Goal: Information Seeking & Learning: Check status

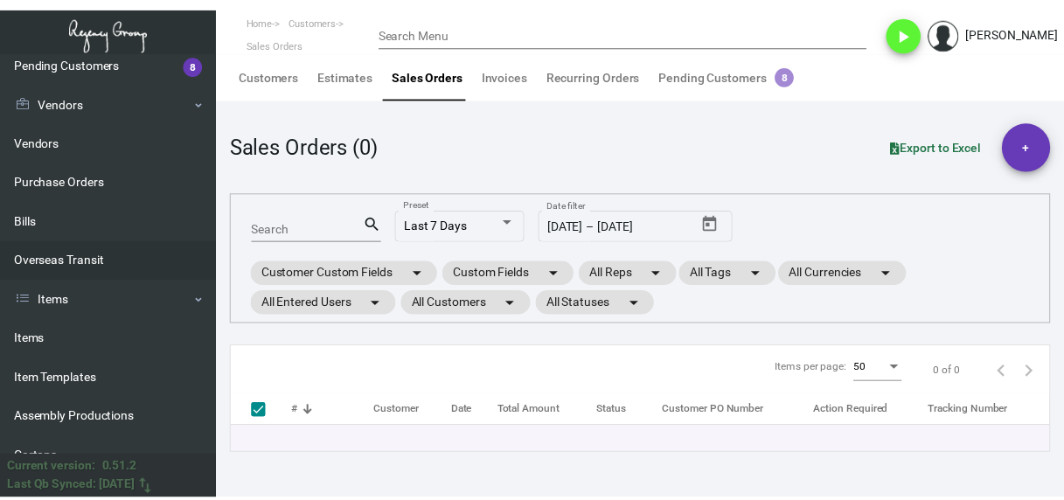
scroll to position [350, 0]
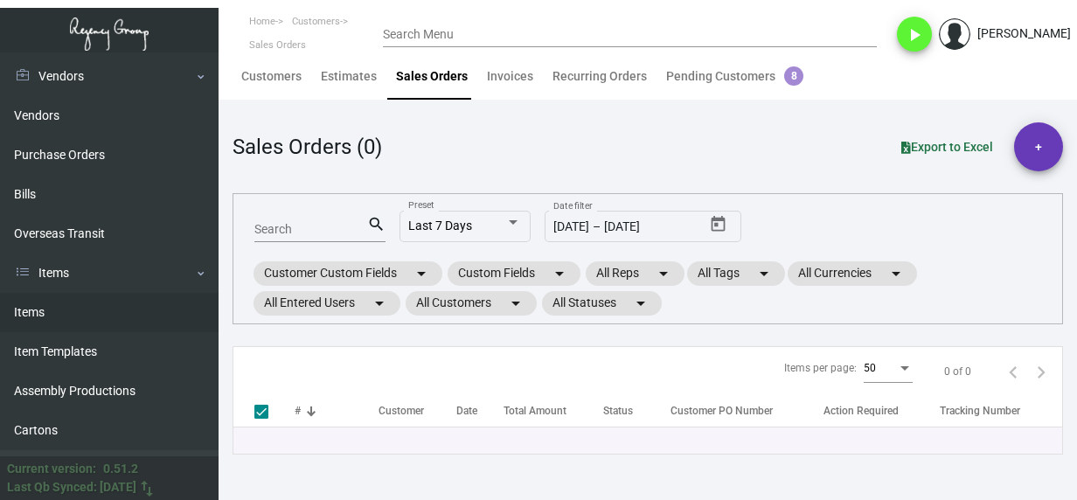
click at [42, 316] on link "Items" at bounding box center [109, 312] width 219 height 39
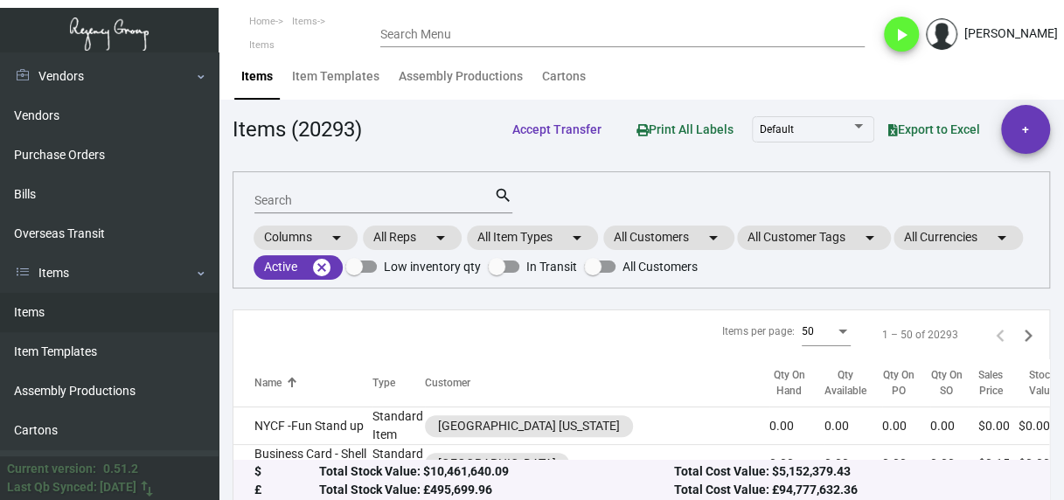
click at [289, 205] on input "Search" at bounding box center [374, 201] width 240 height 14
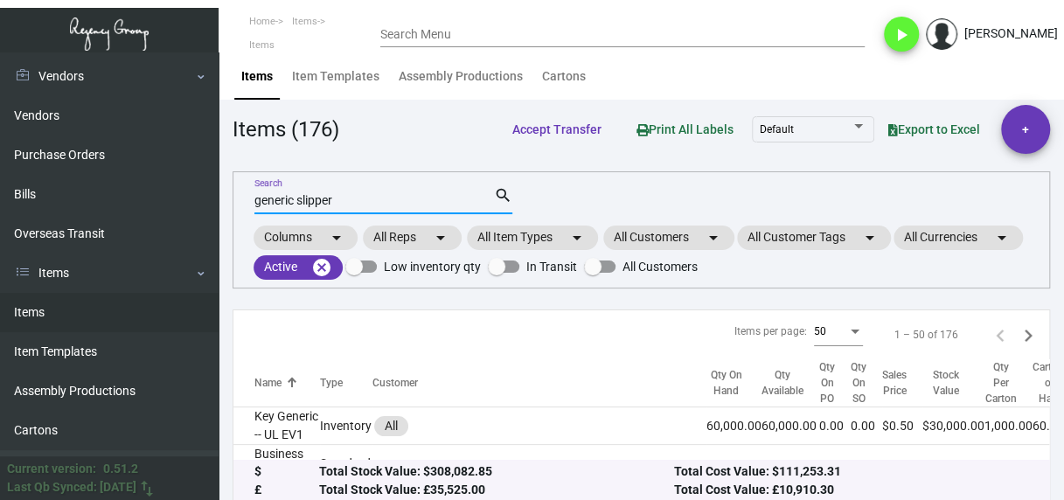
type input "generic slipper"
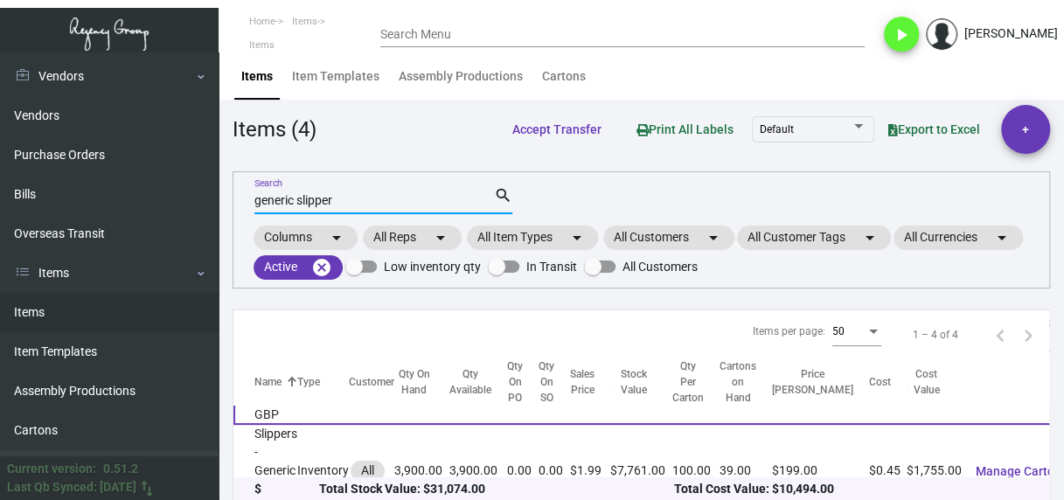
scroll to position [262, 0]
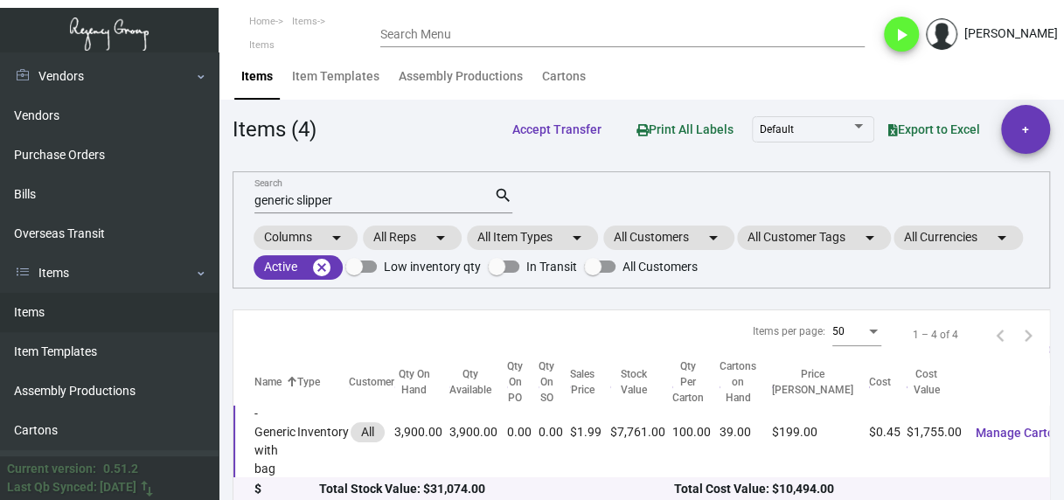
click at [278, 441] on td "Slippers - Generic with bag" at bounding box center [265, 432] width 64 height 93
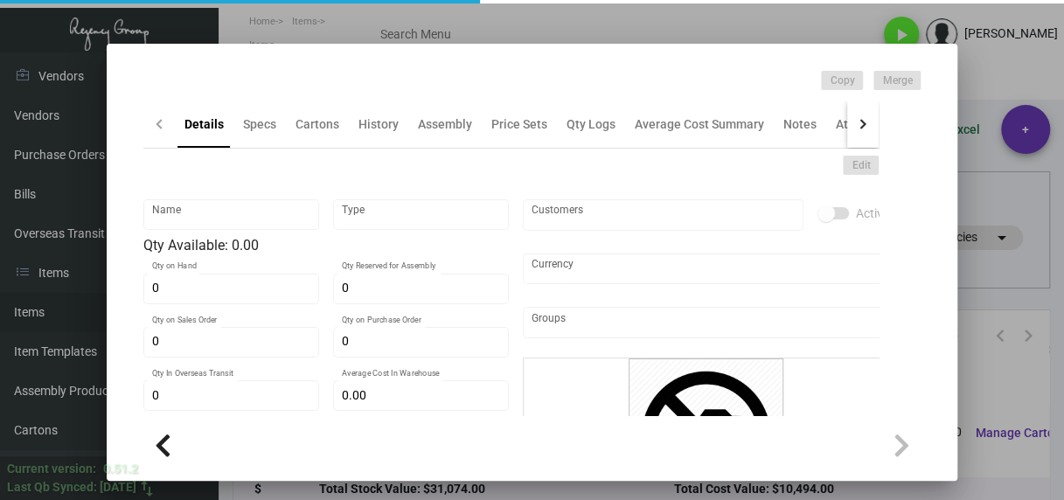
type input "Slippers - Generic with bag"
type input "Inventory"
type input "3,900"
type input "$ 0.45"
type input "Standard"
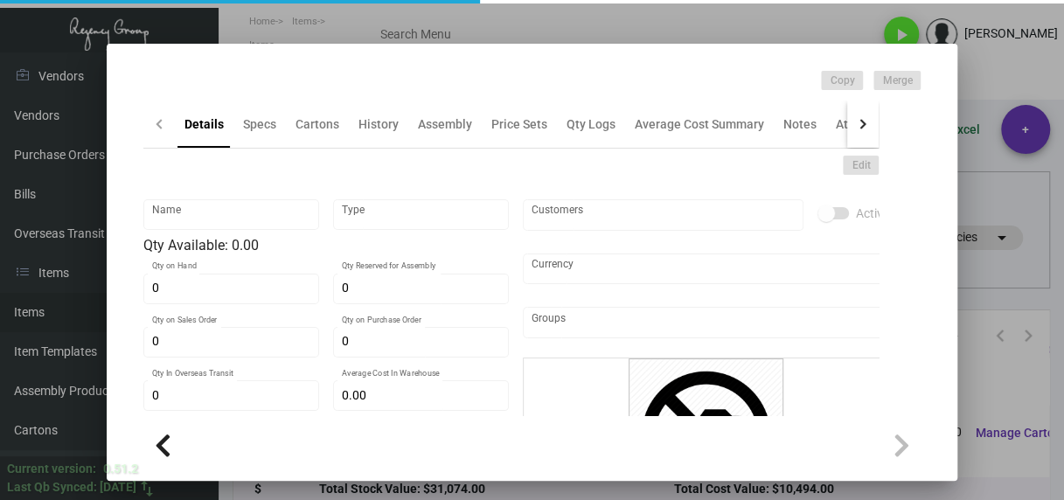
type input "100"
type input "2,500"
type input "$ 0.45"
type input "$ 1.99"
type textarea "Slippers: standard size slipper (29cm), white comfort cushion material, closed …"
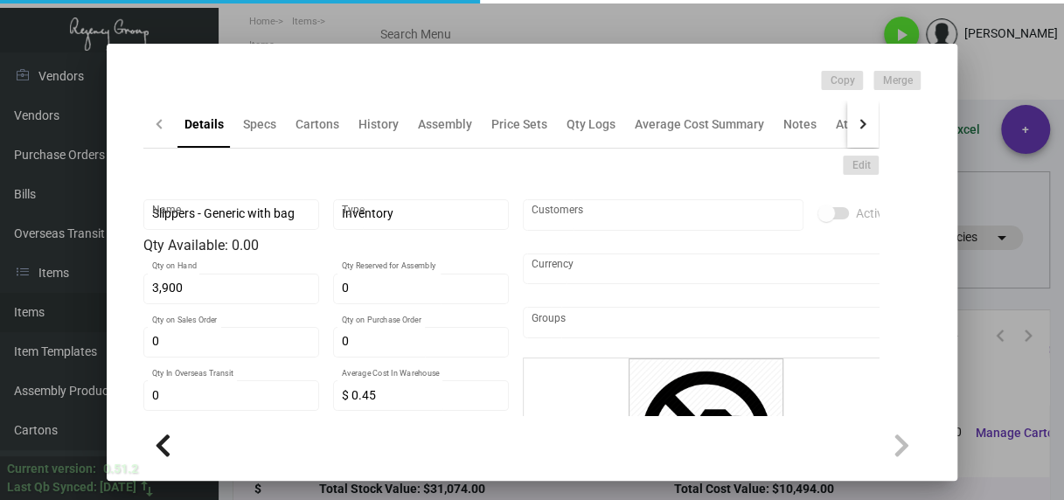
type textarea "Slippers: standard size slipper (29cm), white comfort cushion material, closed …"
checkbox input "true"
type input "United States Dollar $"
click at [365, 124] on div "History" at bounding box center [378, 124] width 40 height 18
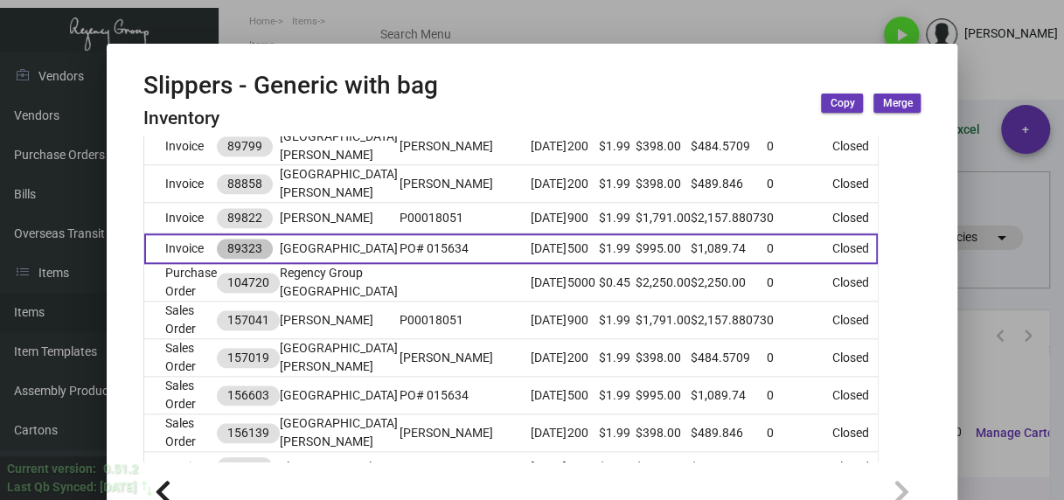
scroll to position [874, 0]
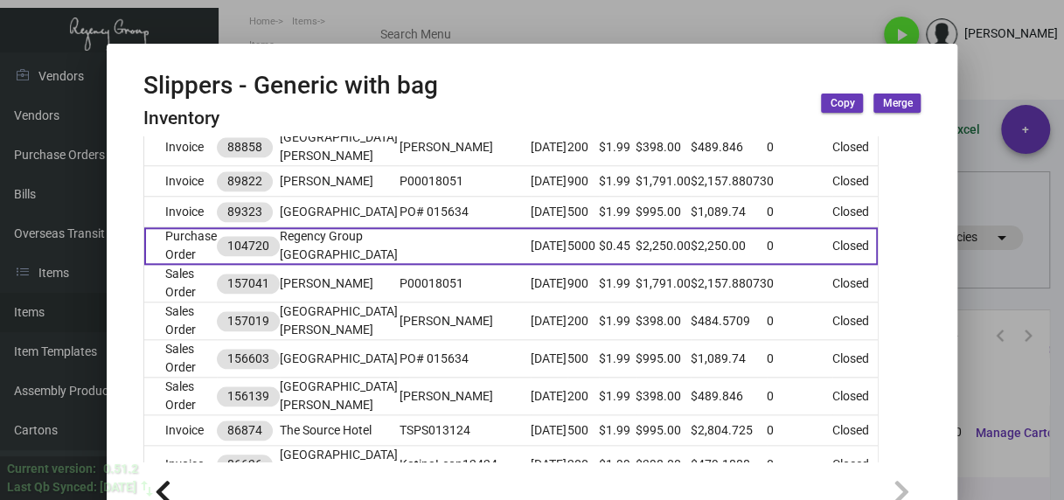
click at [173, 265] on td "Purchase Order" at bounding box center [180, 246] width 73 height 38
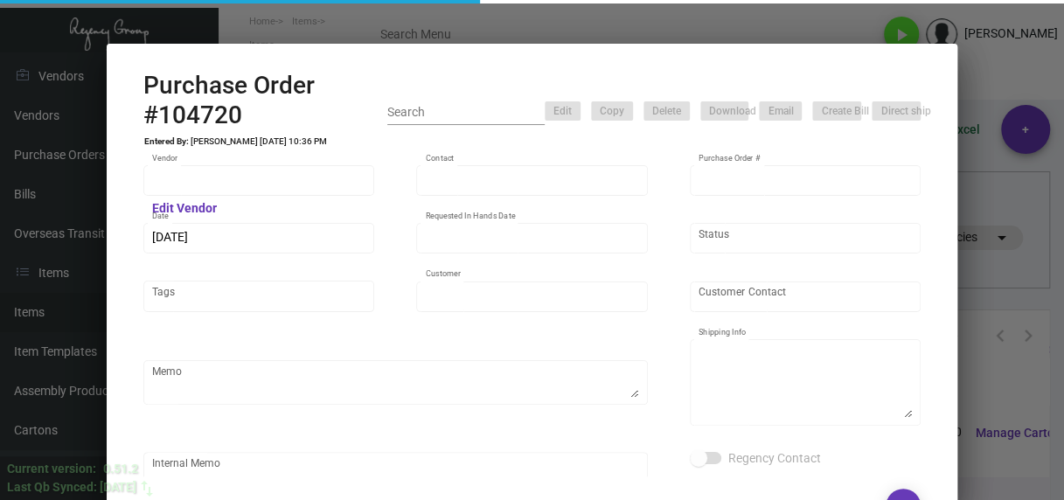
type input "Hangzhou [PERSON_NAME] Leisure Product Co. LTD"
type input "[PERSON_NAME]"
type input "104720"
type input "[DATE]"
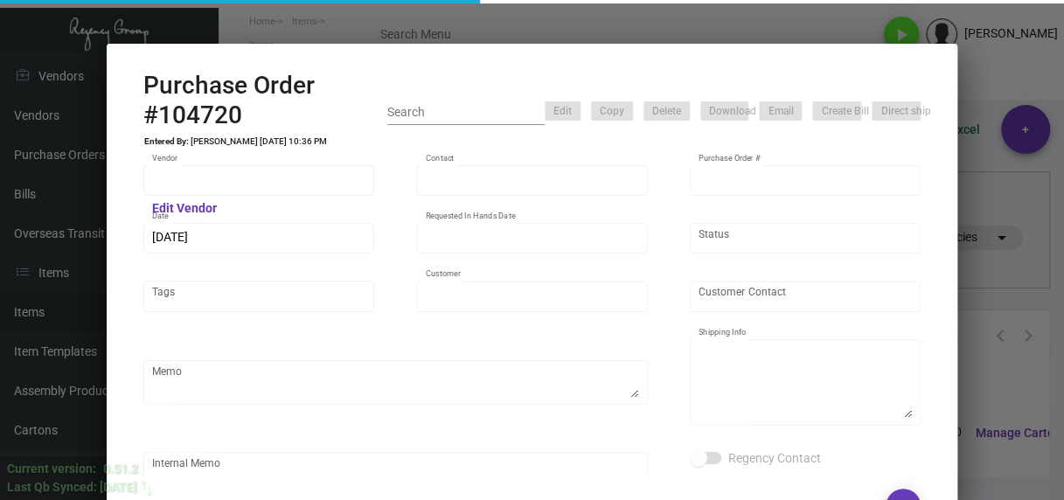
type input "Regency Group [GEOGRAPHIC_DATA]"
type textarea "Regency Group [STREET_ADDRESS][US_STATE] [PHONE_NUMBER]"
type input "$ 0.00"
type input "United States Dollar $"
